Goal: Check status: Check status

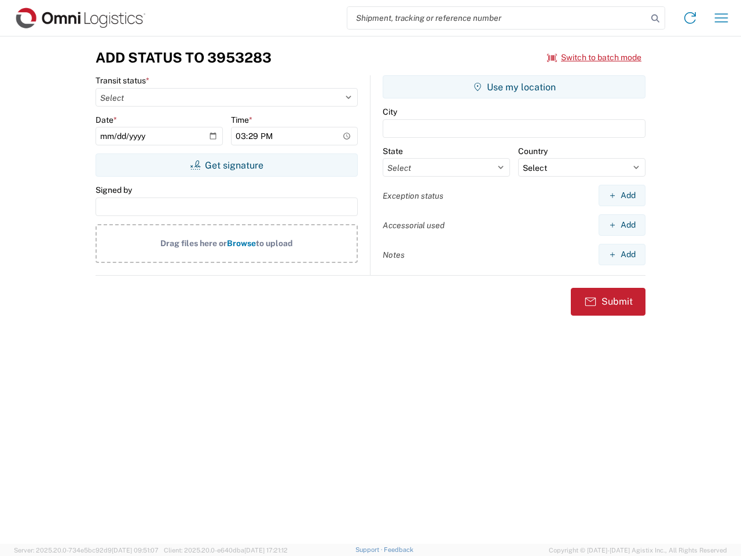
click at [497, 18] on input "search" at bounding box center [497, 18] width 300 height 22
click at [655, 19] on icon at bounding box center [655, 18] width 16 height 16
click at [690, 18] on icon at bounding box center [690, 18] width 19 height 19
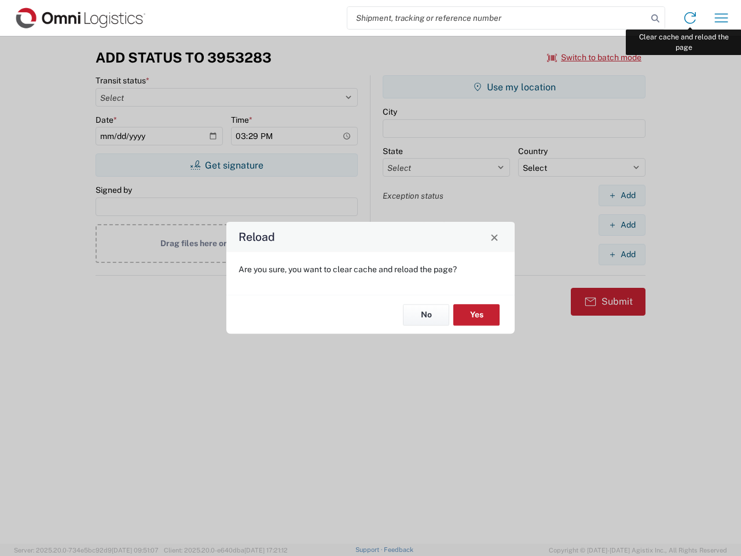
click at [721, 18] on div "Reload Are you sure, you want to clear cache and reload the page? No Yes" at bounding box center [370, 278] width 741 height 556
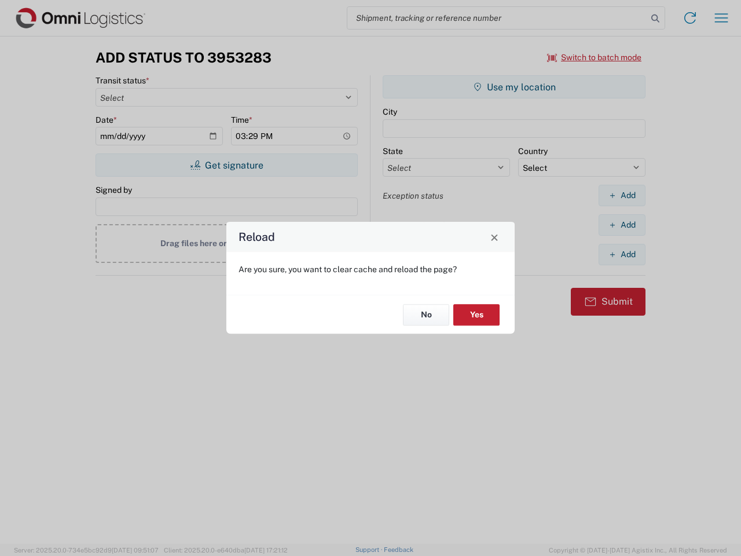
click at [594, 57] on div "Reload Are you sure, you want to clear cache and reload the page? No Yes" at bounding box center [370, 278] width 741 height 556
click at [226, 165] on div "Reload Are you sure, you want to clear cache and reload the page? No Yes" at bounding box center [370, 278] width 741 height 556
click at [514, 87] on div "Reload Are you sure, you want to clear cache and reload the page? No Yes" at bounding box center [370, 278] width 741 height 556
click at [622, 195] on div "Reload Are you sure, you want to clear cache and reload the page? No Yes" at bounding box center [370, 278] width 741 height 556
click at [622, 225] on div "Reload Are you sure, you want to clear cache and reload the page? No Yes" at bounding box center [370, 278] width 741 height 556
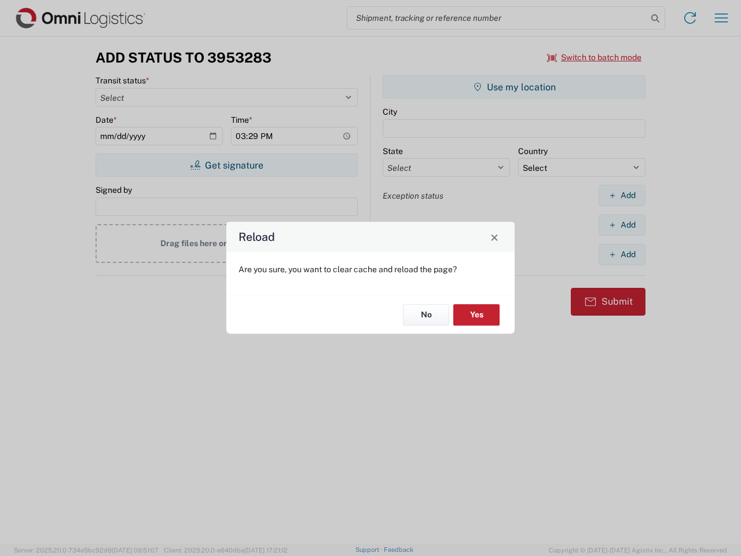
click at [622, 254] on div "Reload Are you sure, you want to clear cache and reload the page? No Yes" at bounding box center [370, 278] width 741 height 556
